Goal: Understand process/instructions: Learn about a topic

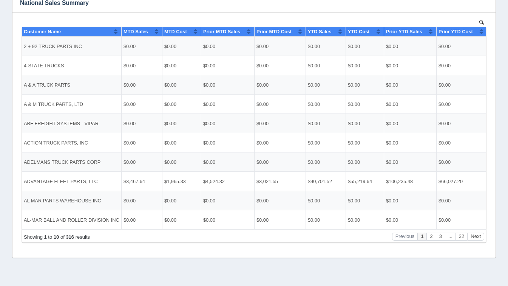
scroll to position [608, 0]
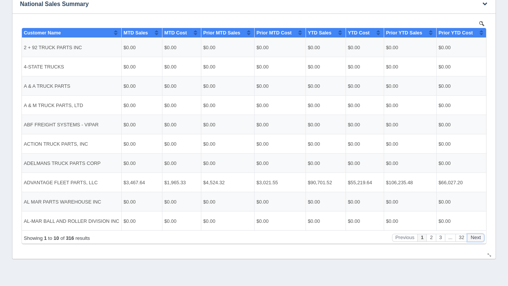
click at [478, 239] on button "Next" at bounding box center [475, 237] width 17 height 8
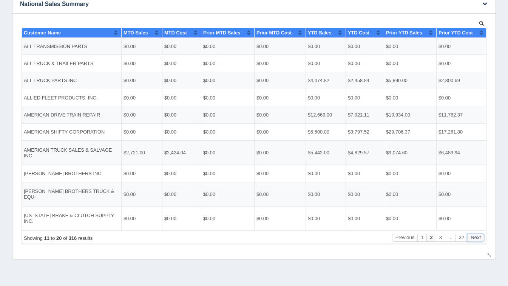
scroll to position [0, 0]
click at [478, 239] on button "Next" at bounding box center [475, 237] width 17 height 8
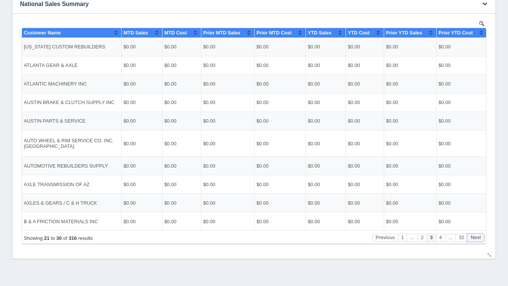
click at [478, 239] on button "Next" at bounding box center [475, 237] width 17 height 8
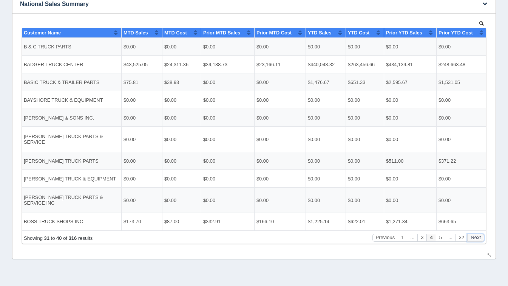
click at [478, 239] on button "Next" at bounding box center [475, 237] width 17 height 8
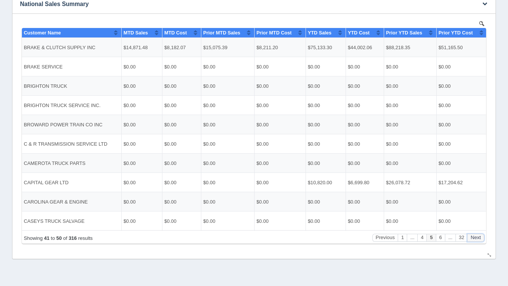
click at [478, 239] on button "Next" at bounding box center [475, 237] width 17 height 8
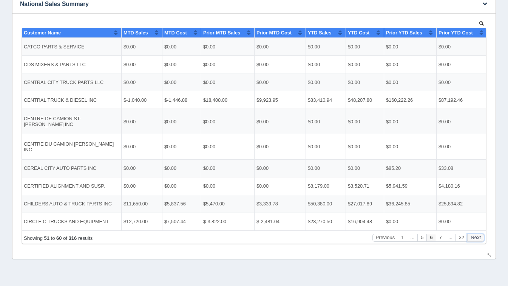
click at [478, 239] on button "Next" at bounding box center [475, 237] width 17 height 8
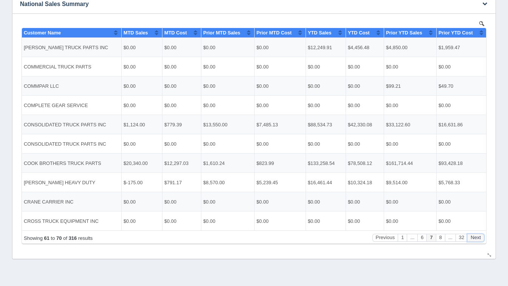
click at [478, 239] on button "Next" at bounding box center [475, 237] width 17 height 8
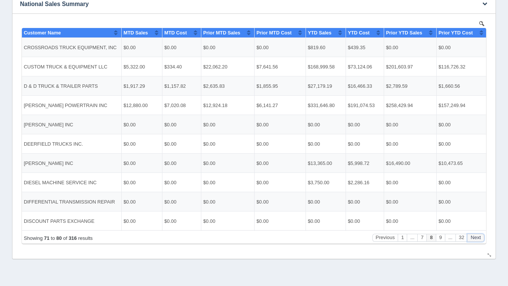
click at [478, 239] on button "Next" at bounding box center [475, 237] width 17 height 8
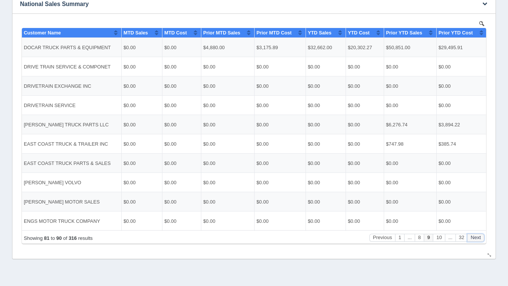
click at [478, 239] on button "Next" at bounding box center [475, 237] width 17 height 8
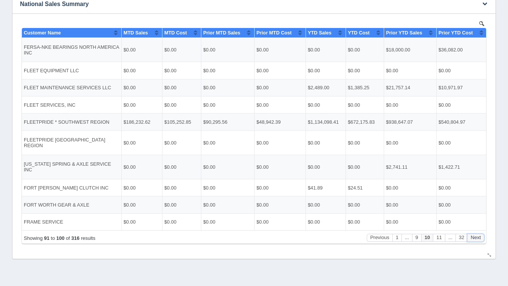
click at [478, 239] on button "Next" at bounding box center [475, 237] width 17 height 8
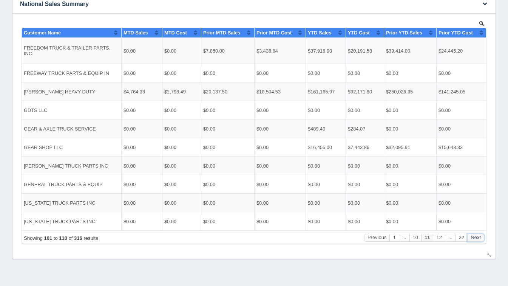
click at [478, 239] on button "Next" at bounding box center [475, 237] width 17 height 8
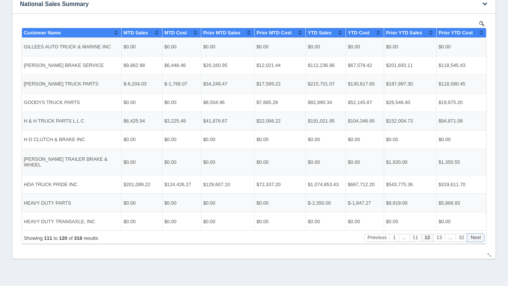
click at [478, 239] on button "Next" at bounding box center [475, 237] width 17 height 8
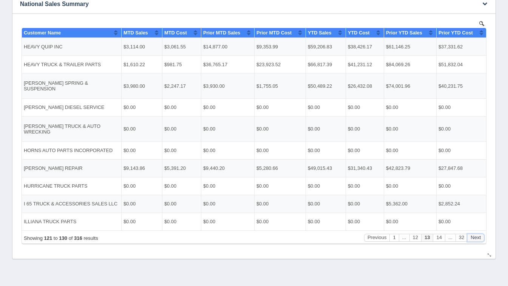
click at [478, 239] on button "Next" at bounding box center [475, 237] width 17 height 8
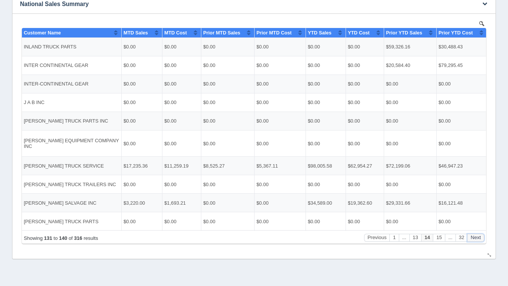
click at [478, 239] on button "Next" at bounding box center [475, 237] width 17 height 8
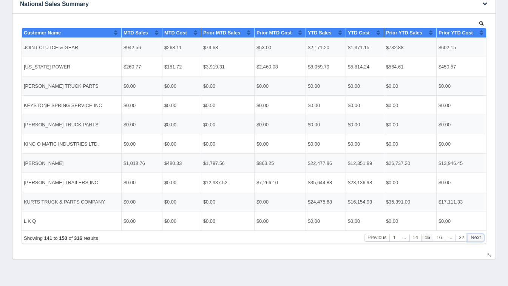
click at [478, 239] on button "Next" at bounding box center [475, 237] width 17 height 8
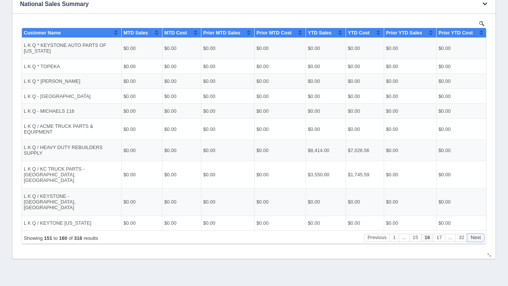
click at [478, 239] on button "Next" at bounding box center [475, 237] width 17 height 8
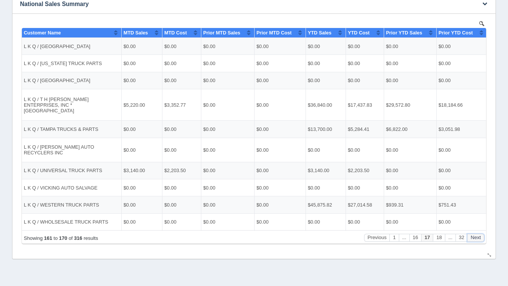
click at [478, 239] on button "Next" at bounding box center [475, 237] width 17 height 8
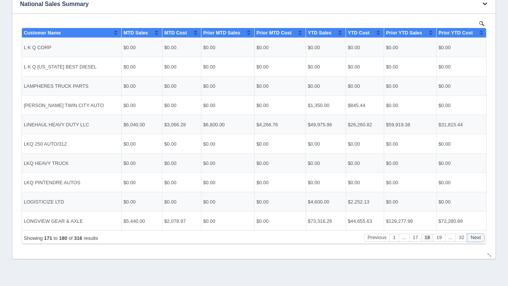
click at [478, 239] on button "Next" at bounding box center [475, 237] width 17 height 8
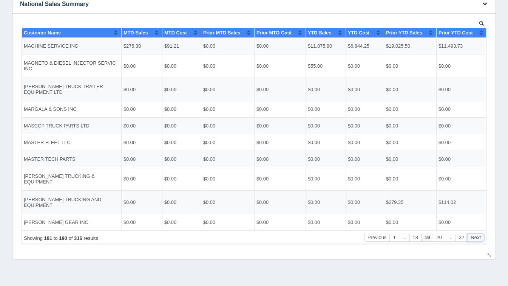
click at [478, 239] on button "Next" at bounding box center [475, 237] width 17 height 8
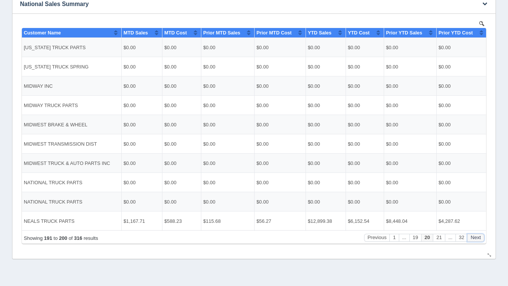
click at [478, 239] on button "Next" at bounding box center [475, 237] width 17 height 8
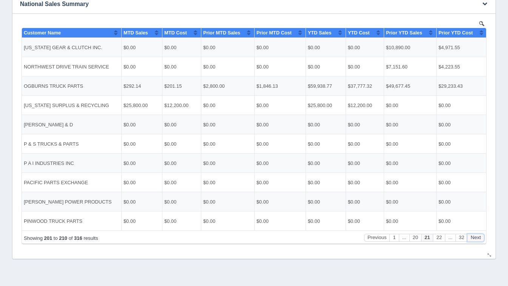
click at [478, 239] on button "Next" at bounding box center [475, 237] width 17 height 8
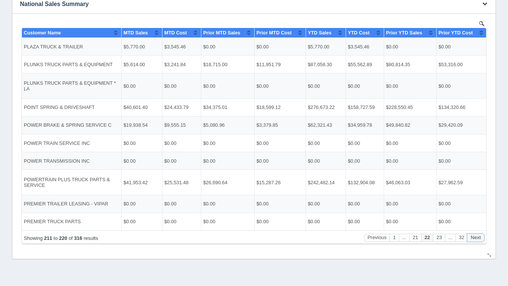
click at [478, 239] on button "Next" at bounding box center [475, 237] width 17 height 8
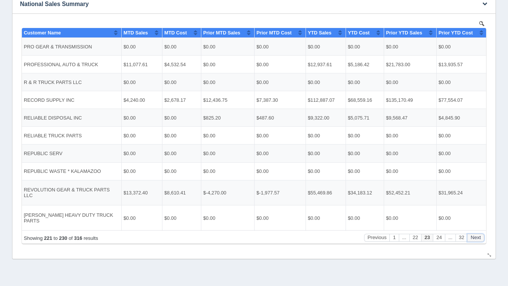
click at [478, 239] on button "Next" at bounding box center [475, 237] width 17 height 8
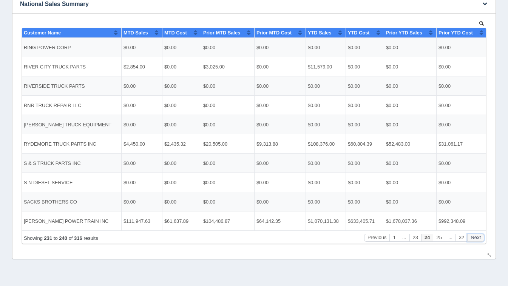
click at [478, 239] on button "Next" at bounding box center [475, 237] width 17 height 8
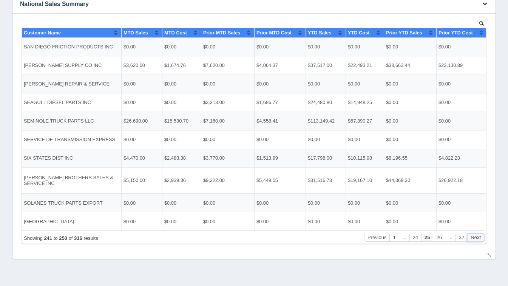
click at [478, 239] on button "Next" at bounding box center [475, 237] width 17 height 8
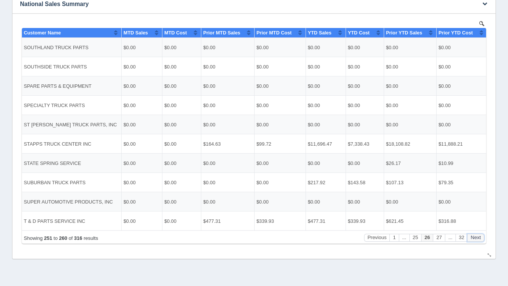
click at [478, 239] on button "Next" at bounding box center [475, 237] width 17 height 8
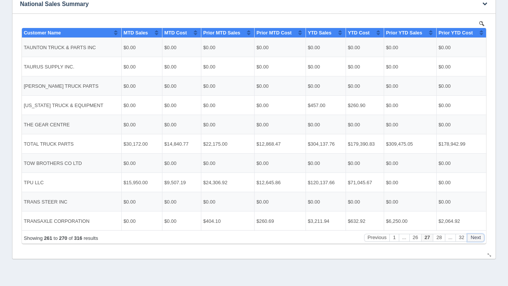
click at [478, 239] on button "Next" at bounding box center [475, 237] width 17 height 8
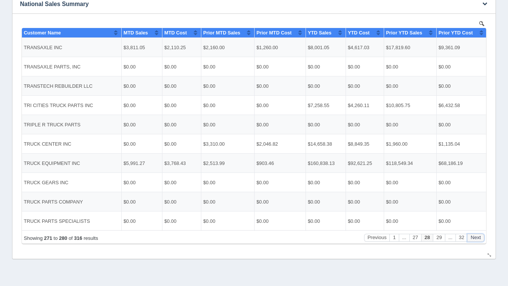
click at [478, 239] on button "Next" at bounding box center [475, 237] width 17 height 8
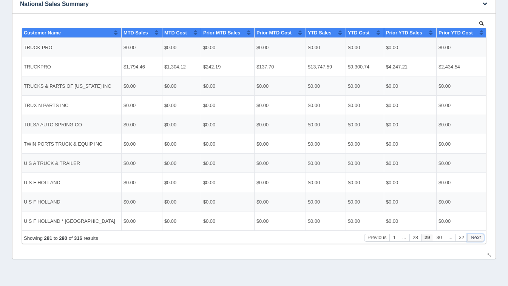
click at [478, 239] on button "Next" at bounding box center [475, 237] width 17 height 8
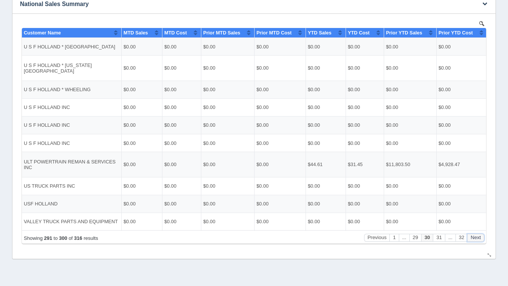
click at [478, 239] on button "Next" at bounding box center [475, 237] width 17 height 8
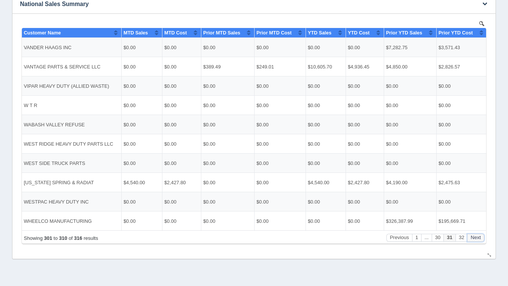
click at [478, 239] on button "Next" at bounding box center [475, 237] width 17 height 8
